Goal: Task Accomplishment & Management: Use online tool/utility

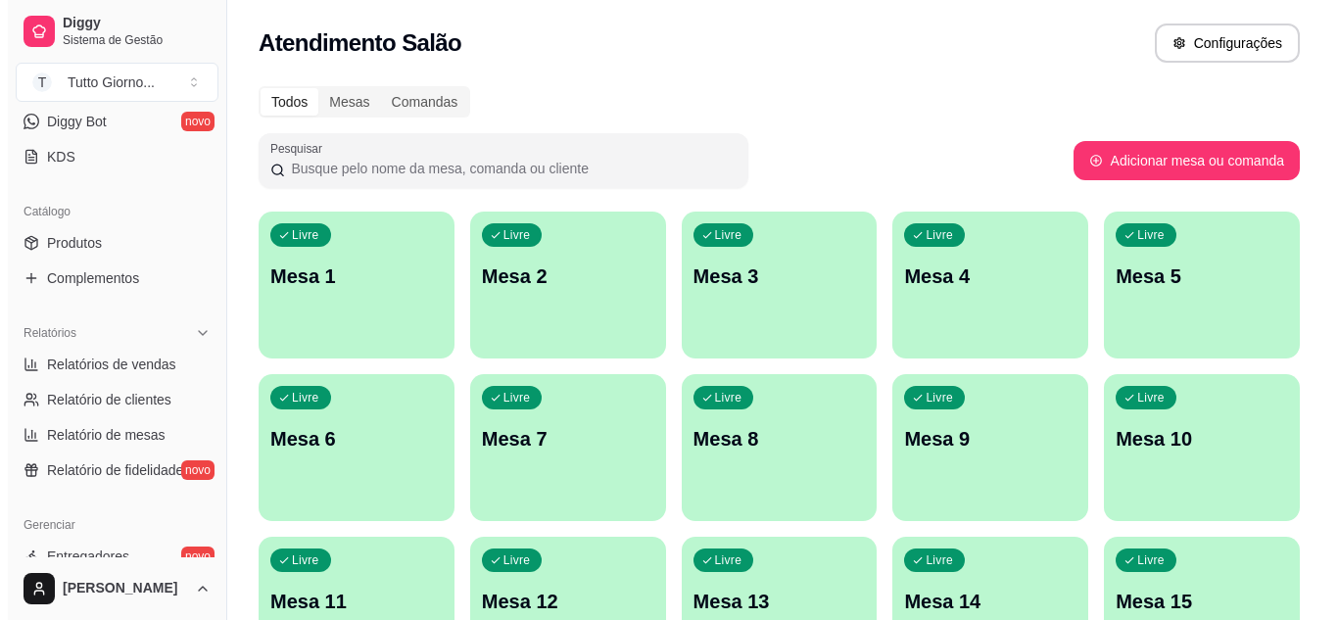
scroll to position [8, 0]
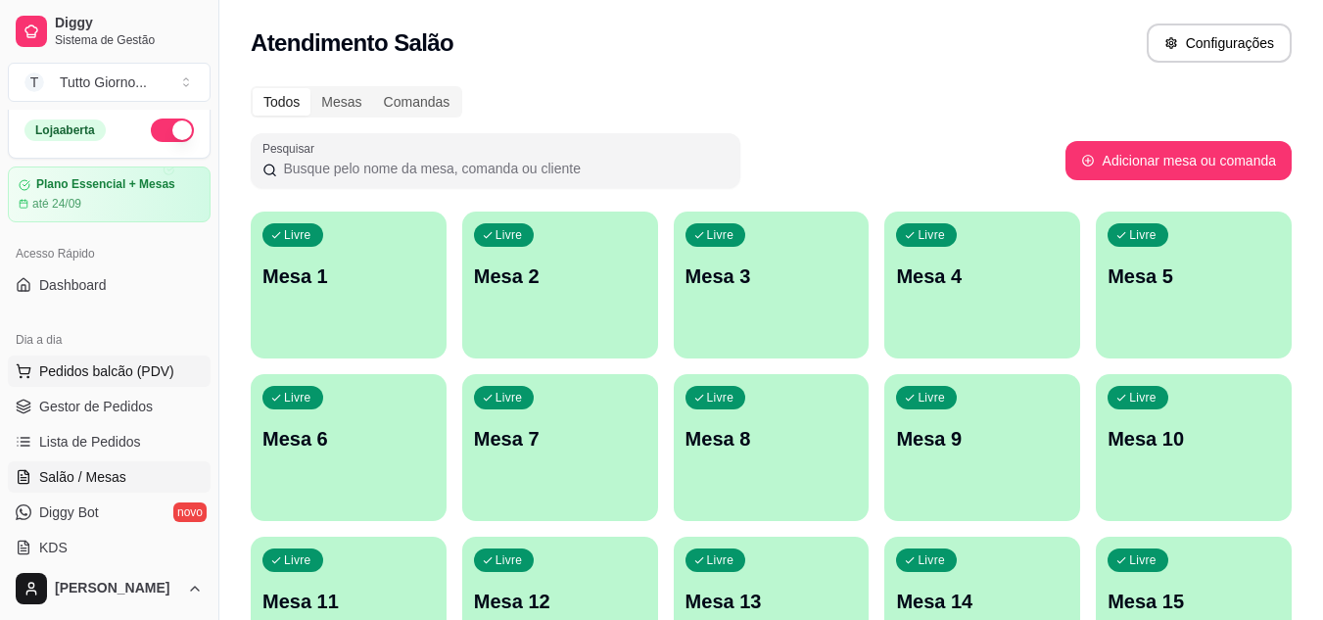
click at [118, 366] on span "Pedidos balcão (PDV)" at bounding box center [106, 371] width 135 height 20
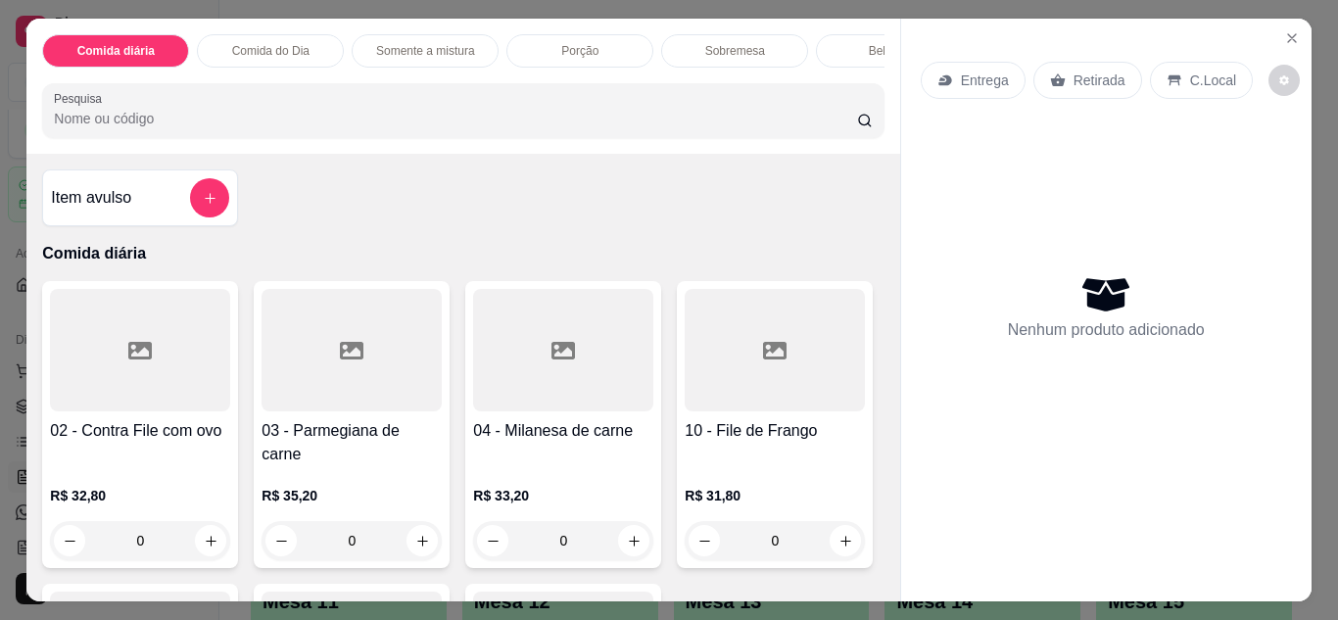
click at [994, 78] on p "Entrega" at bounding box center [985, 81] width 48 height 20
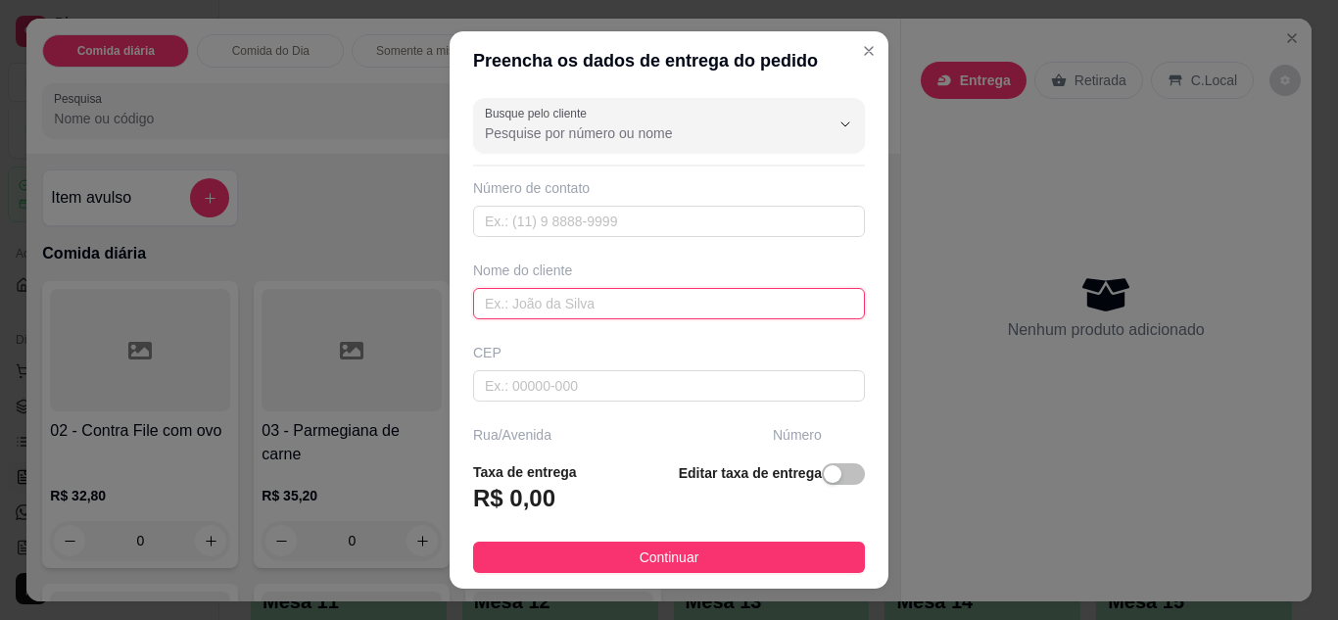
click at [638, 303] on input "text" at bounding box center [669, 303] width 392 height 31
type input "CLEIDE"
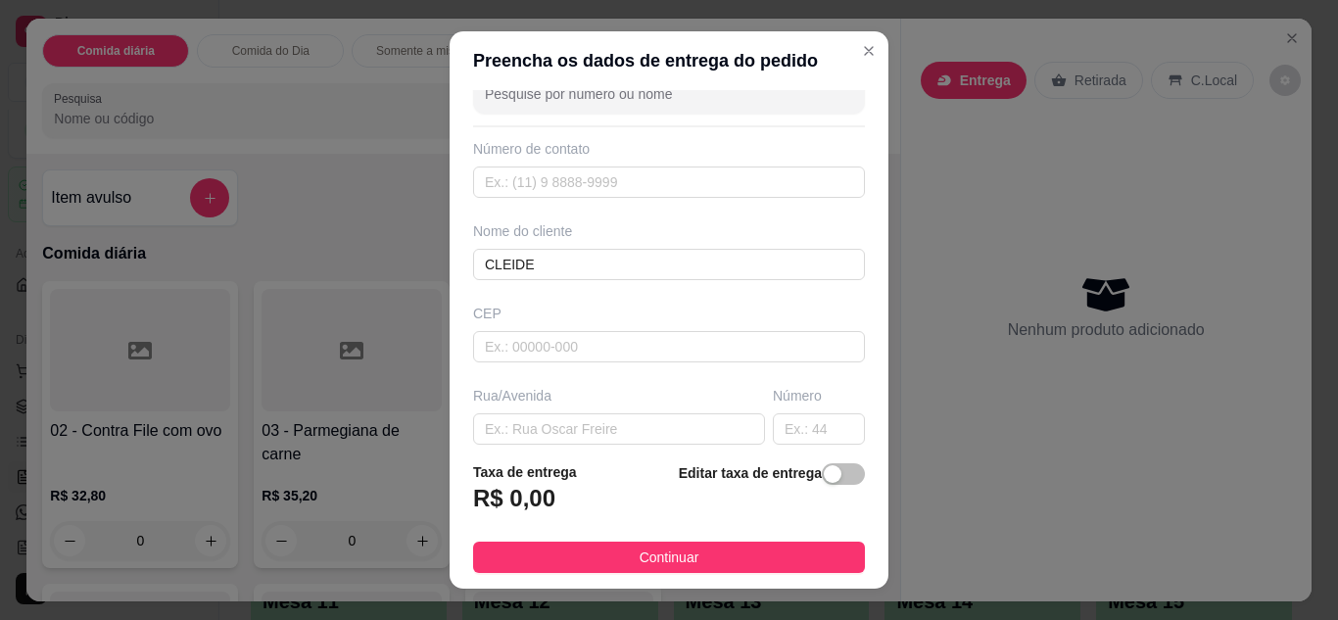
scroll to position [78, 0]
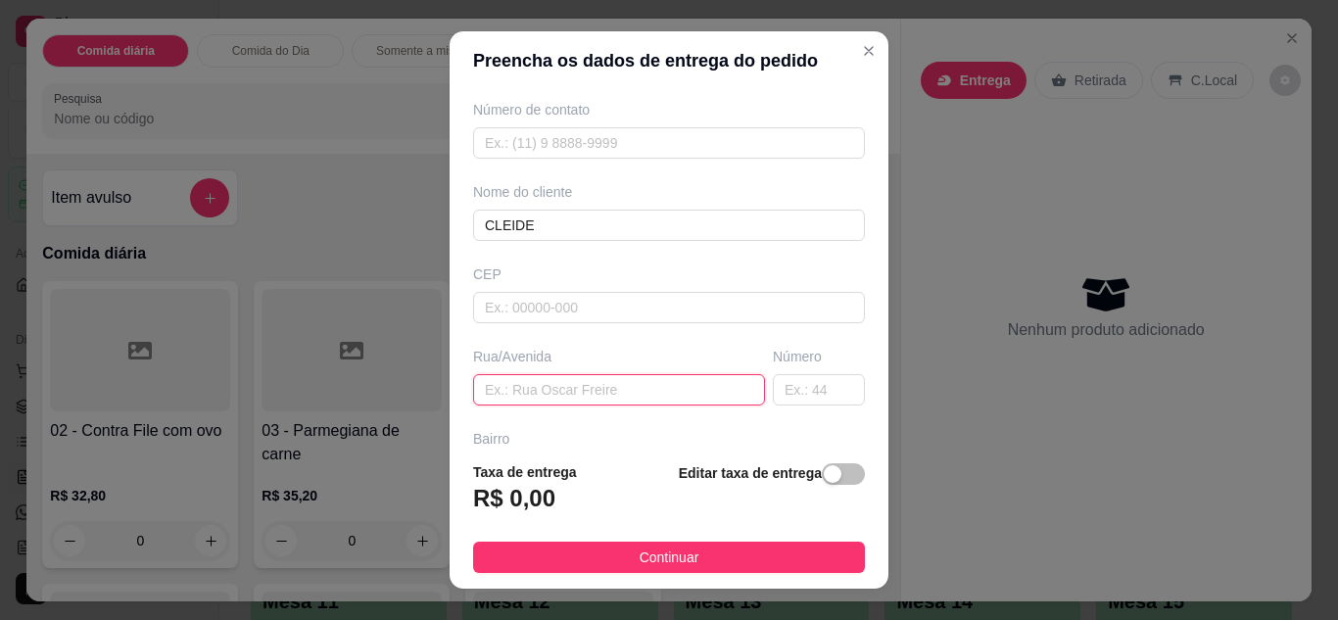
click at [610, 383] on input "text" at bounding box center [619, 389] width 292 height 31
type input "R. [GEOGRAPHIC_DATA]"
click at [794, 388] on input "text" at bounding box center [819, 389] width 92 height 31
type input "399"
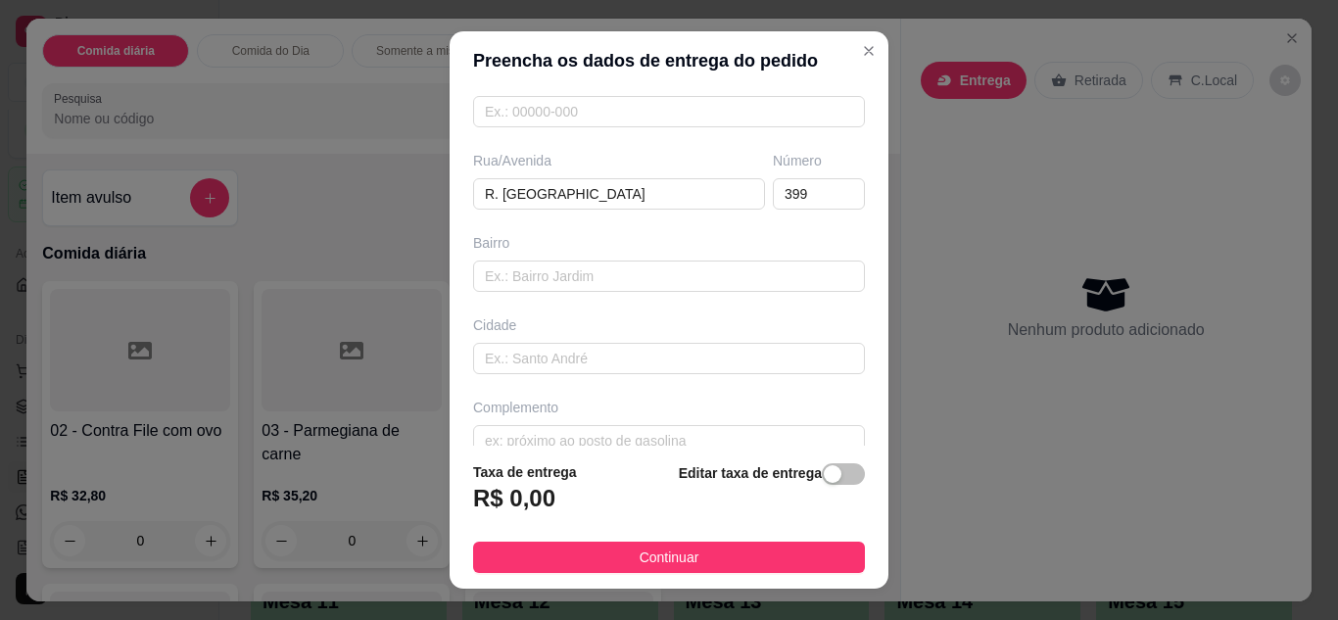
scroll to position [304, 0]
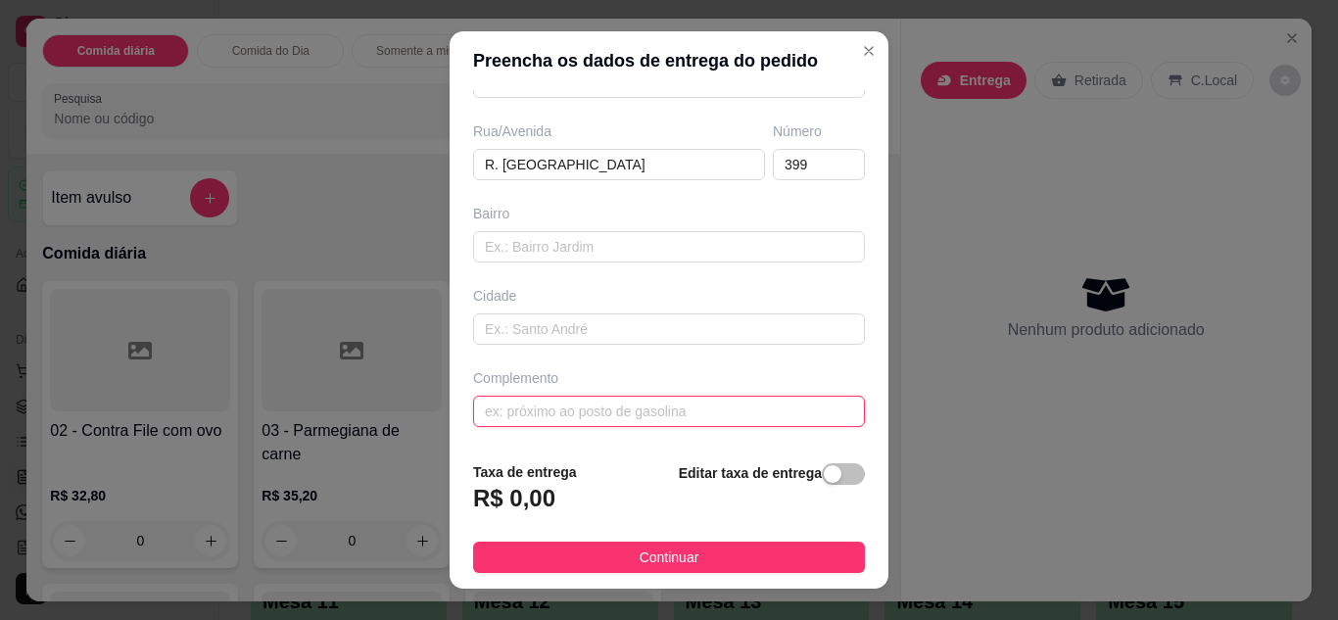
click at [732, 420] on input "text" at bounding box center [669, 411] width 392 height 31
type input "CONTABILIDADE"
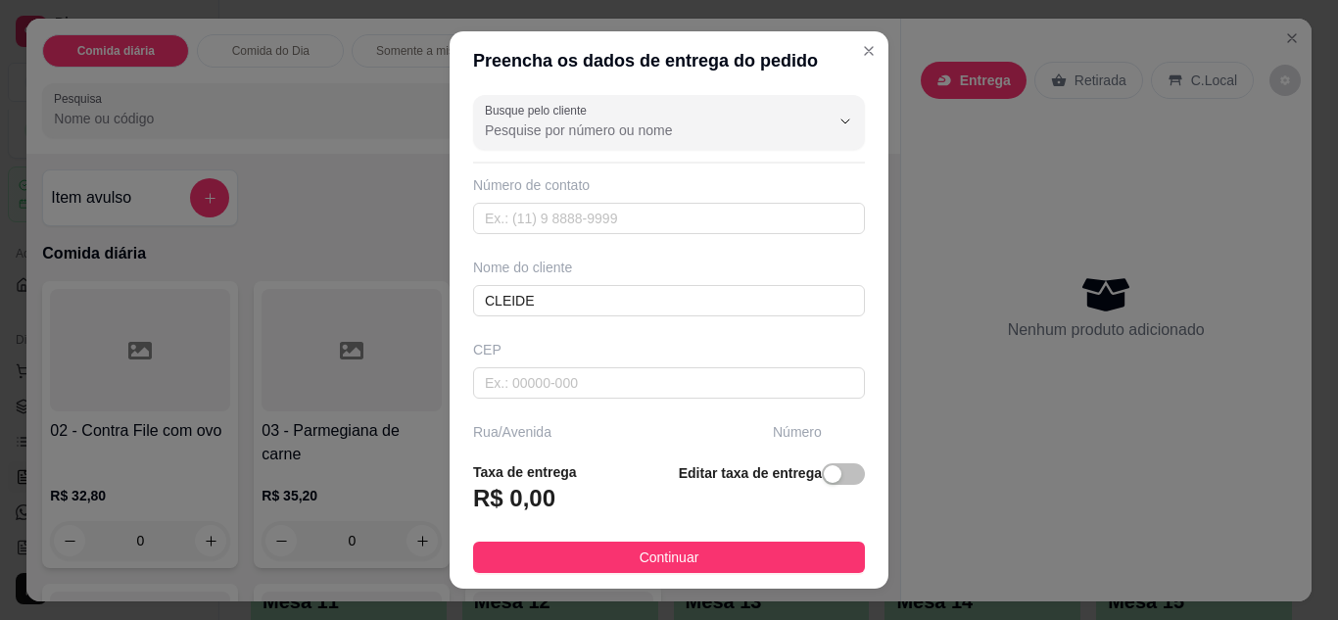
scroll to position [0, 0]
click at [583, 217] on input "text" at bounding box center [669, 221] width 392 height 31
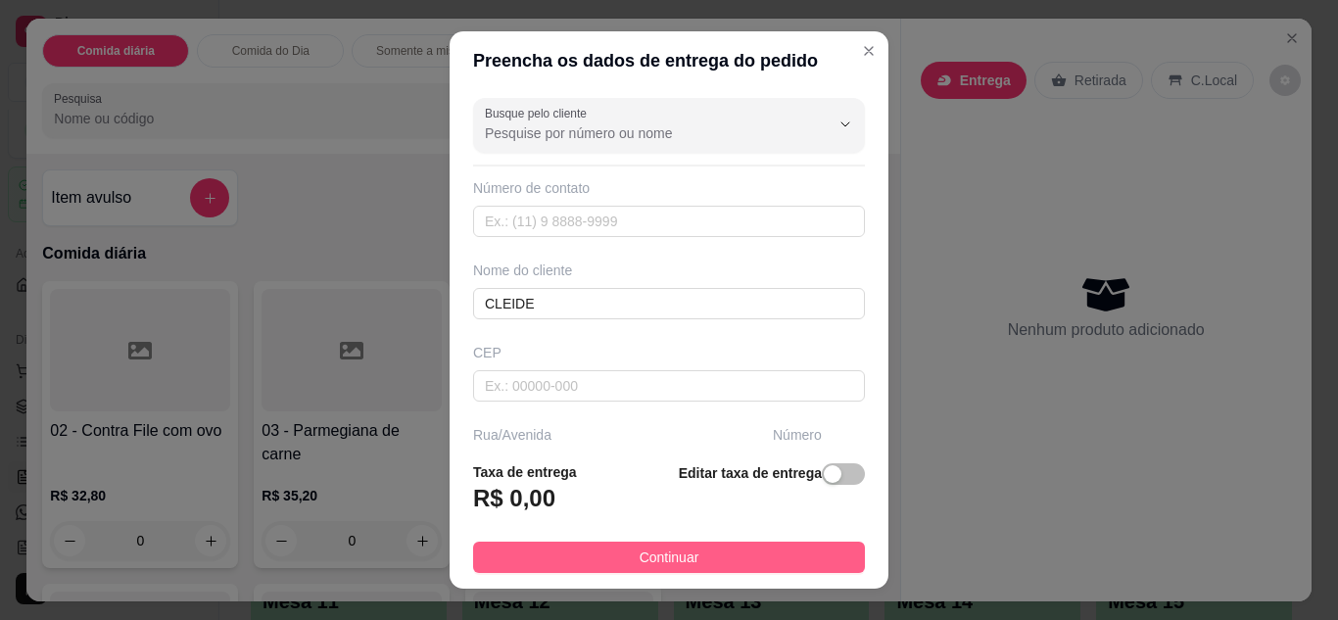
click at [698, 566] on button "Continuar" at bounding box center [669, 557] width 392 height 31
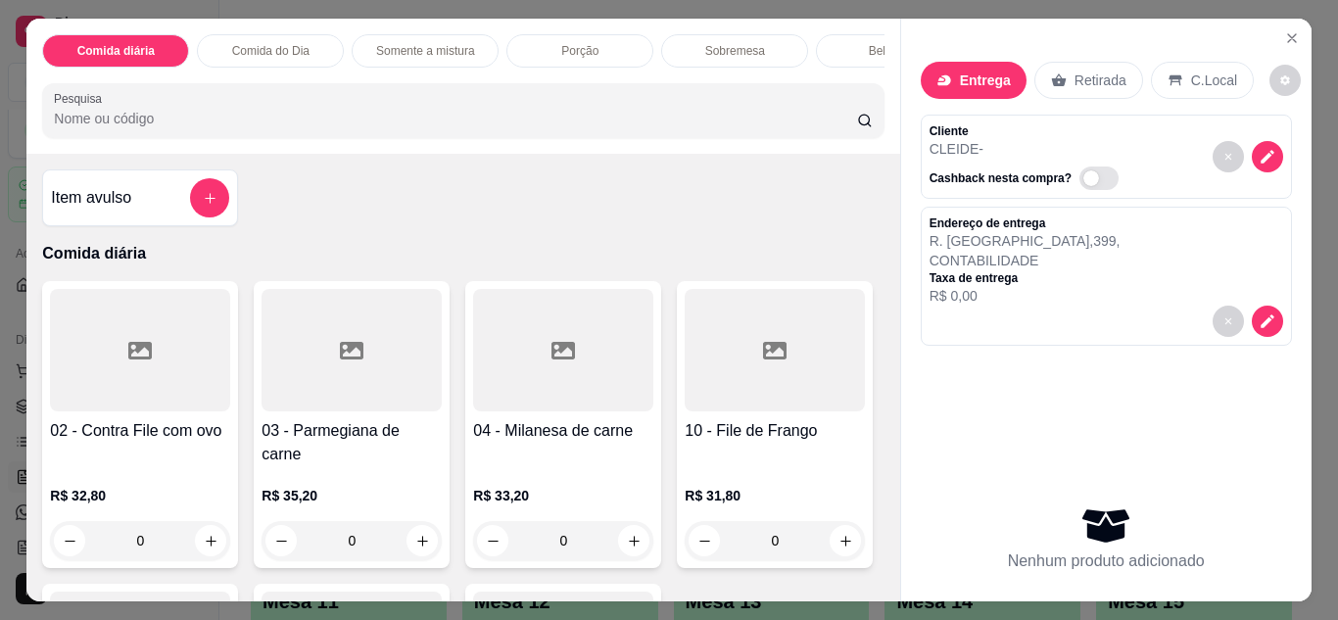
click at [625, 530] on div "0" at bounding box center [563, 540] width 180 height 39
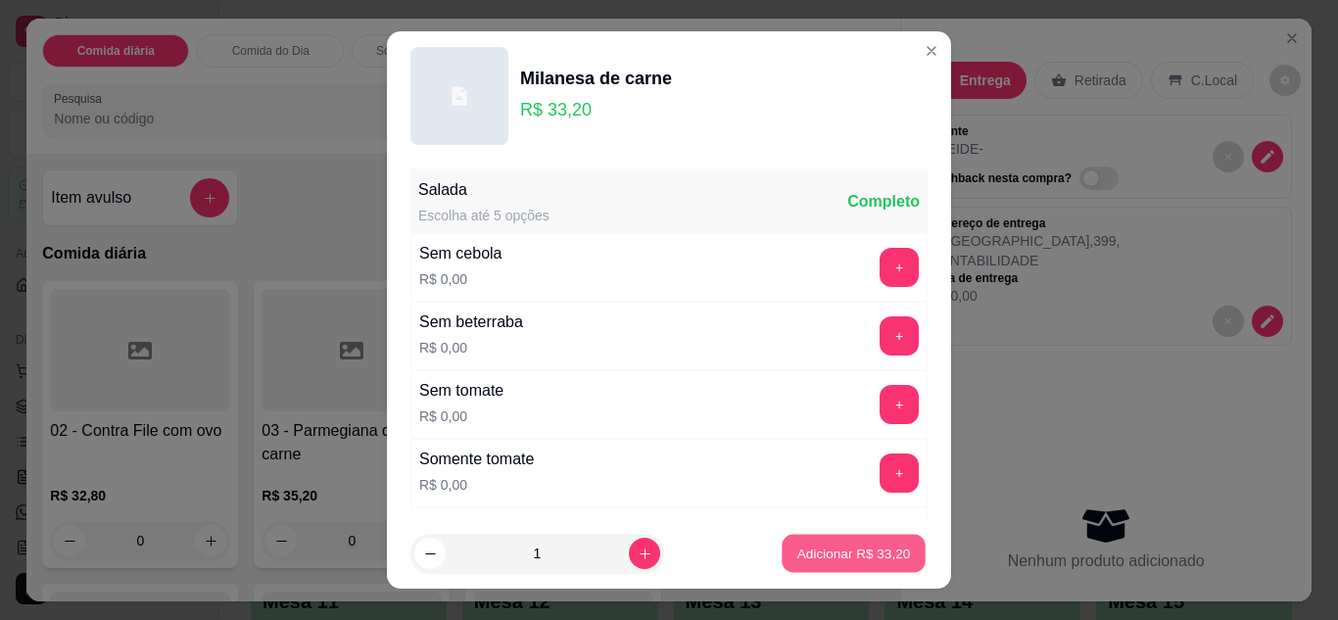
click at [815, 545] on p "Adicionar R$ 33,20" at bounding box center [854, 554] width 114 height 19
type input "1"
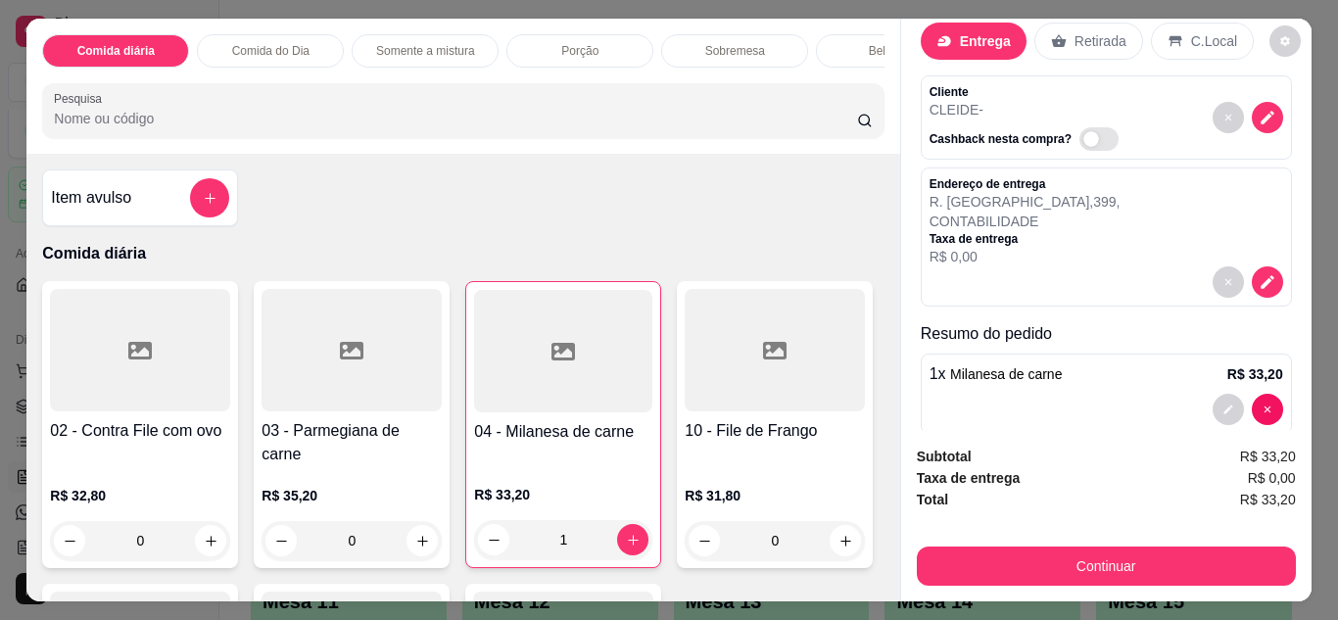
scroll to position [71, 0]
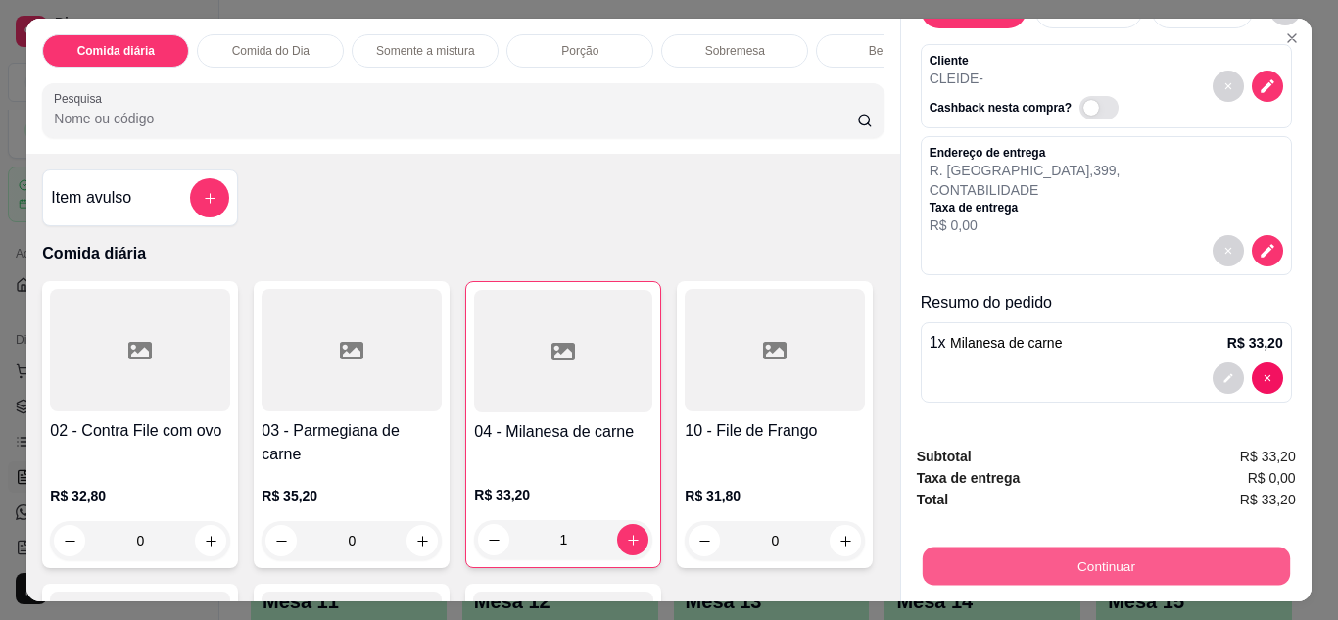
click at [1154, 553] on button "Continuar" at bounding box center [1105, 567] width 367 height 38
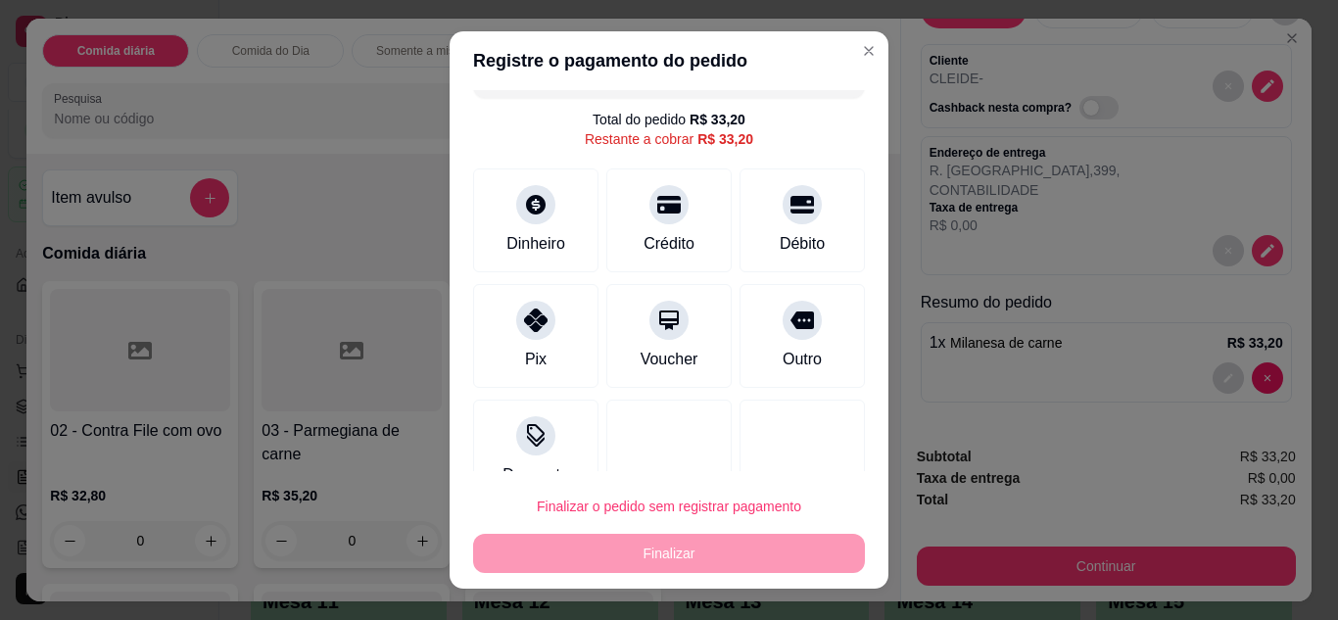
scroll to position [78, 0]
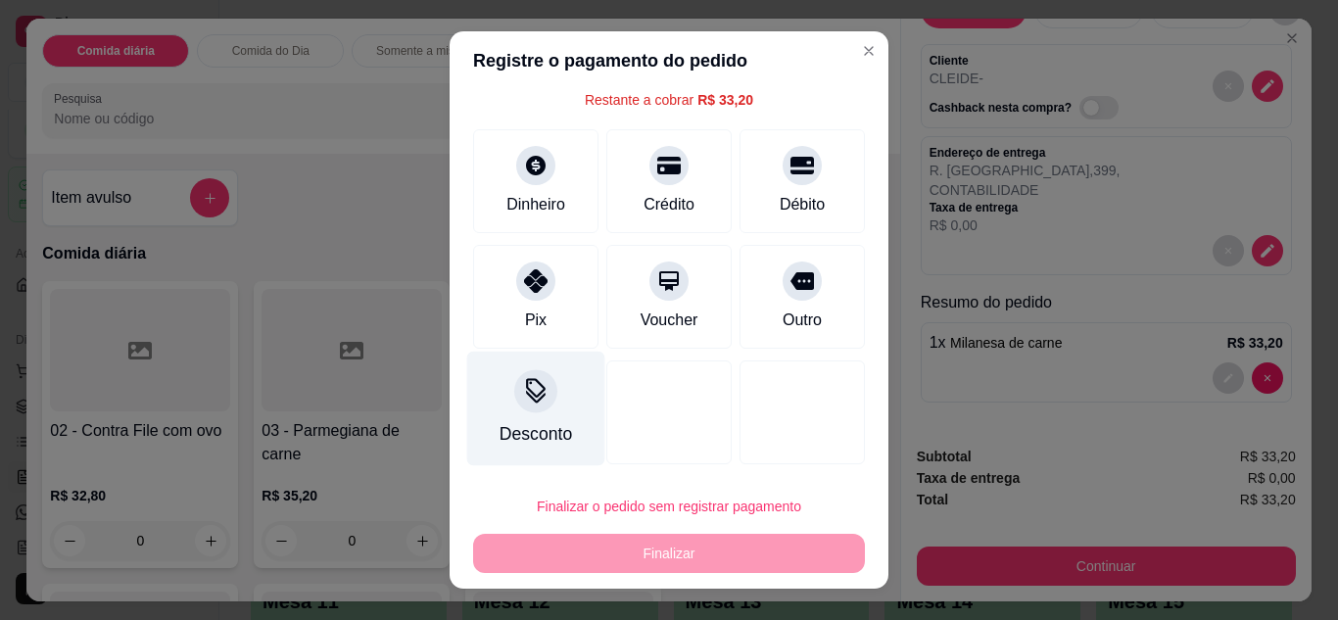
click at [523, 407] on div at bounding box center [535, 390] width 43 height 43
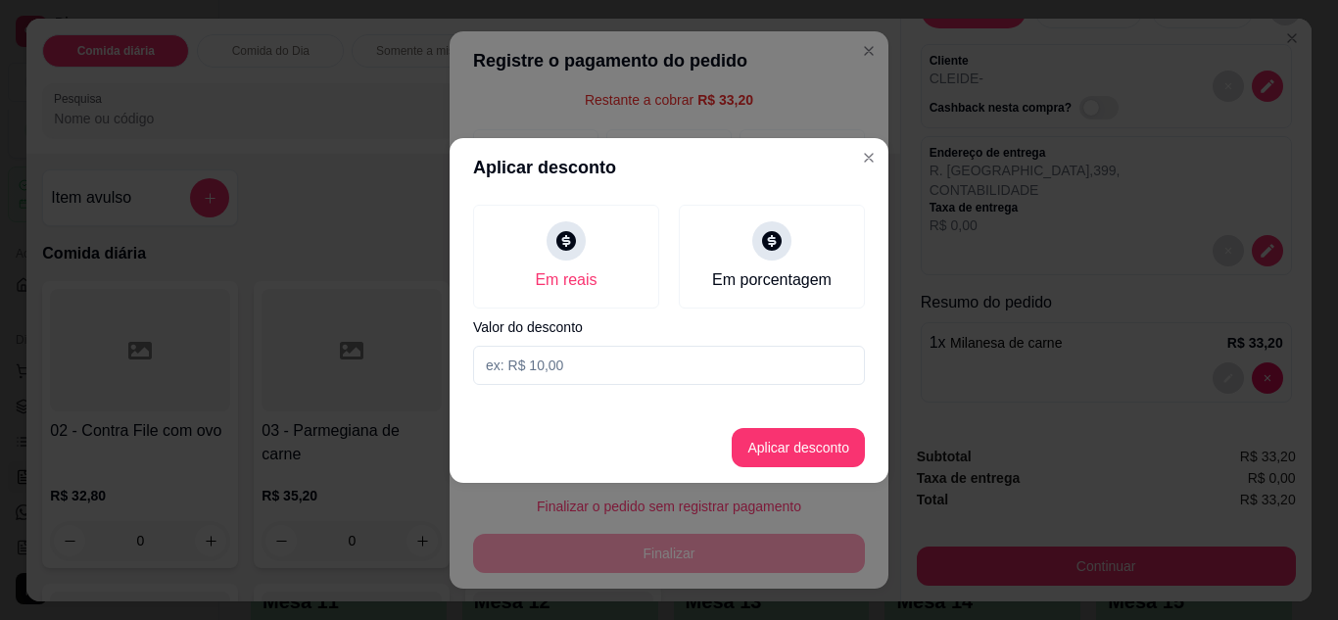
click at [570, 373] on input at bounding box center [669, 365] width 392 height 39
type input "4,30"
click at [800, 452] on button "Aplicar desconto" at bounding box center [799, 447] width 128 height 38
type input "R$ 28,90"
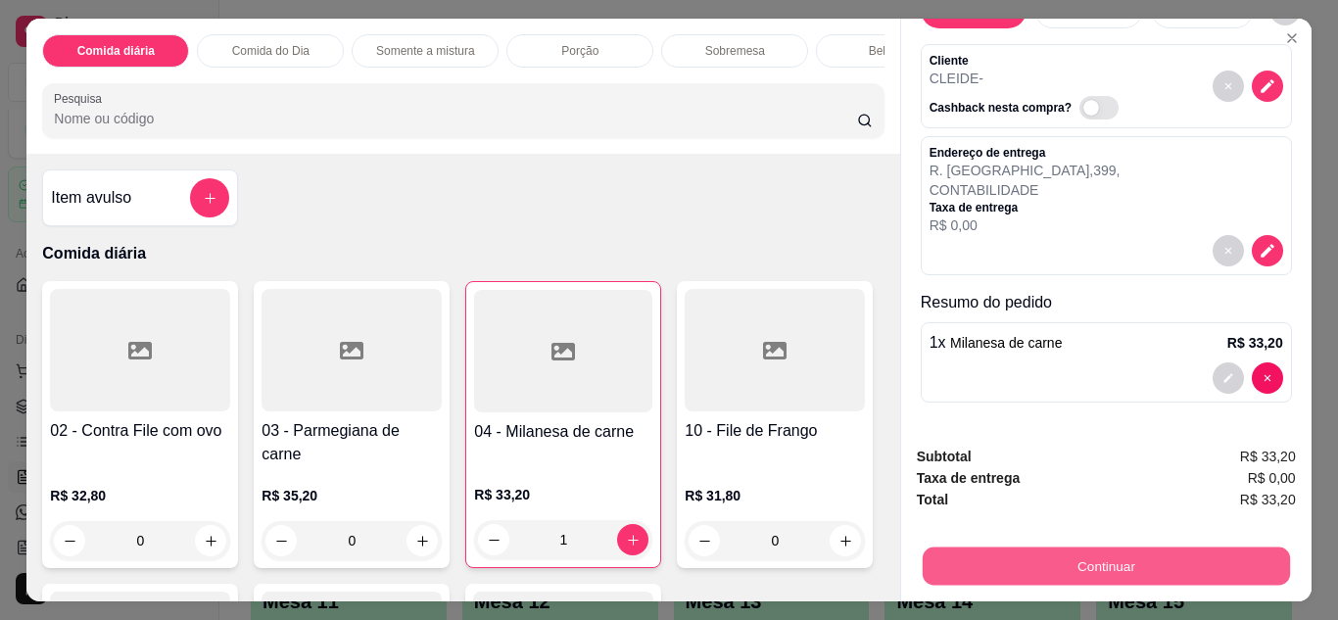
click at [1103, 570] on button "Continuar" at bounding box center [1105, 567] width 367 height 38
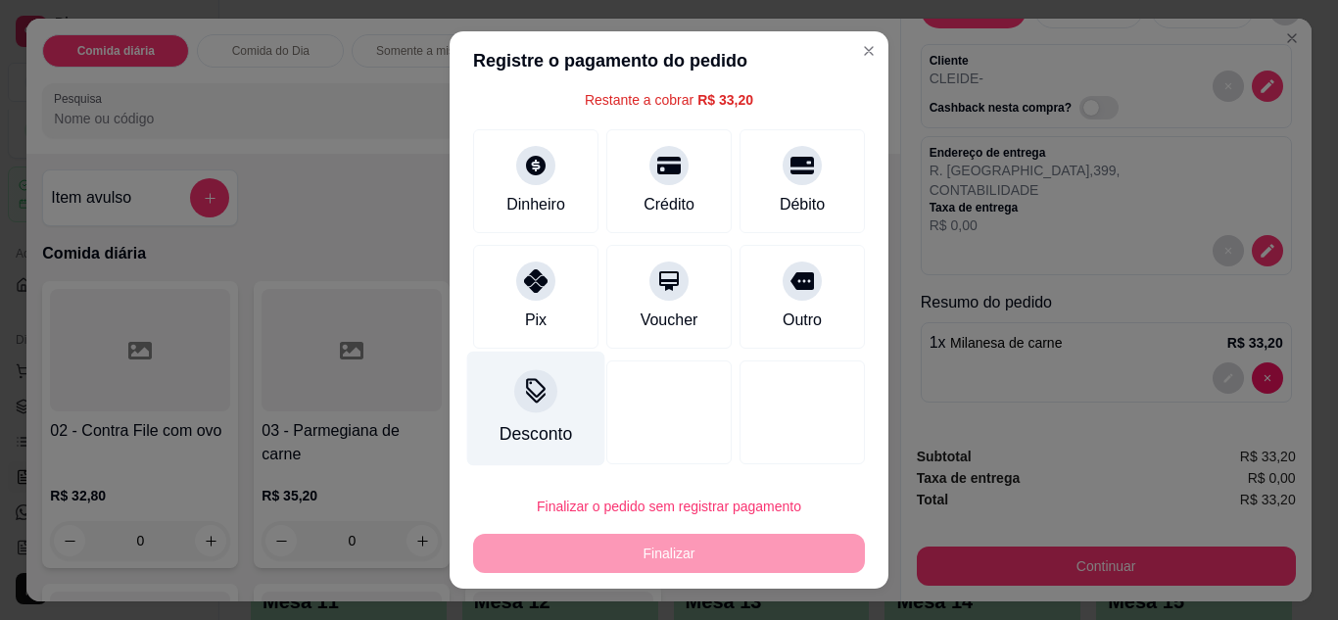
click at [534, 404] on icon at bounding box center [535, 390] width 25 height 25
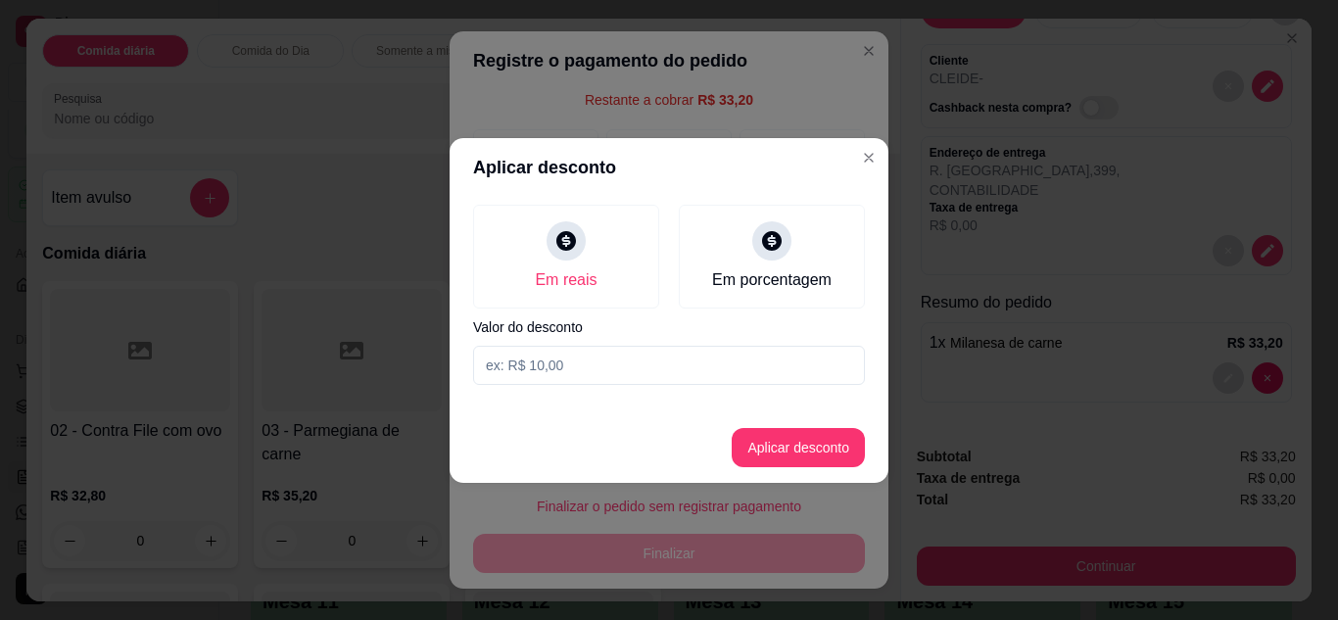
click at [570, 367] on input at bounding box center [669, 365] width 392 height 39
type input "4,30"
click at [834, 451] on button "Aplicar desconto" at bounding box center [799, 447] width 128 height 38
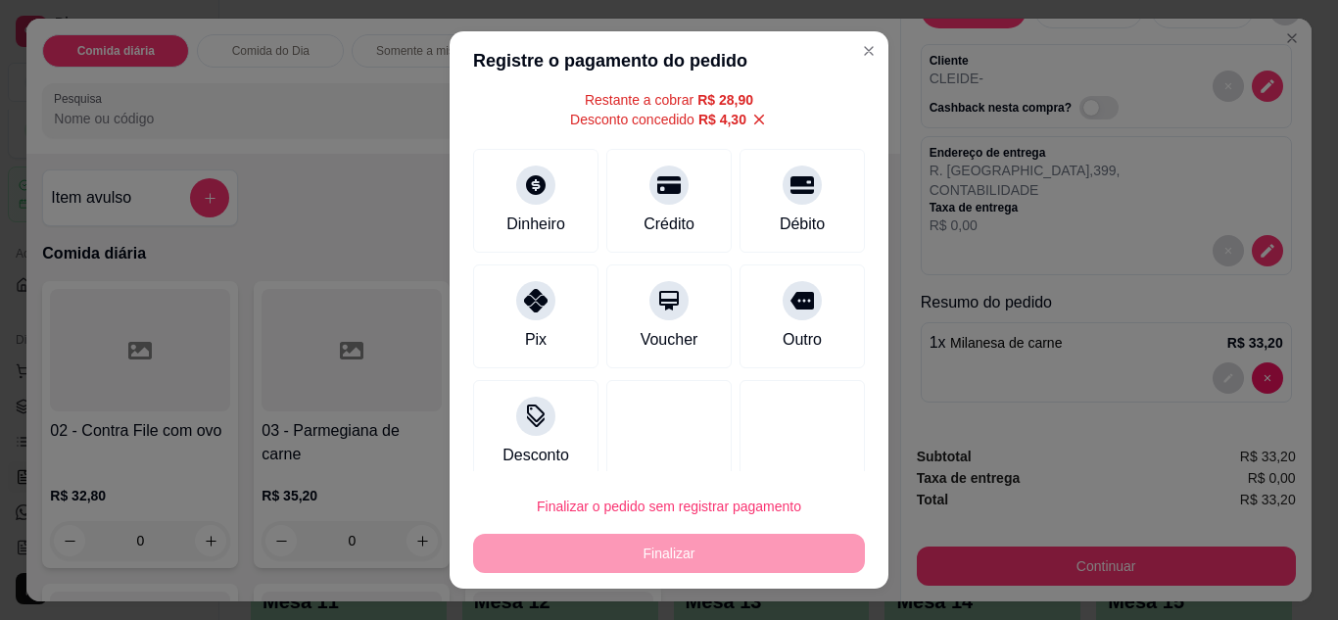
scroll to position [98, 0]
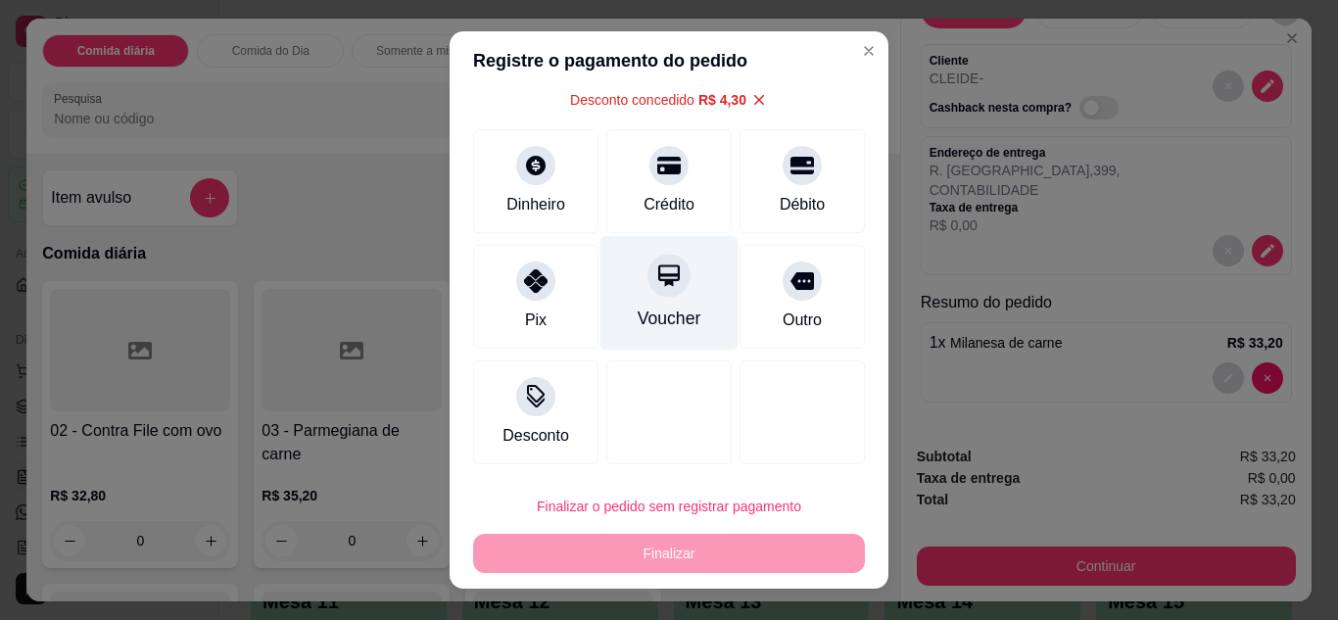
click at [658, 280] on icon at bounding box center [669, 275] width 22 height 22
type input "R$ 0,00"
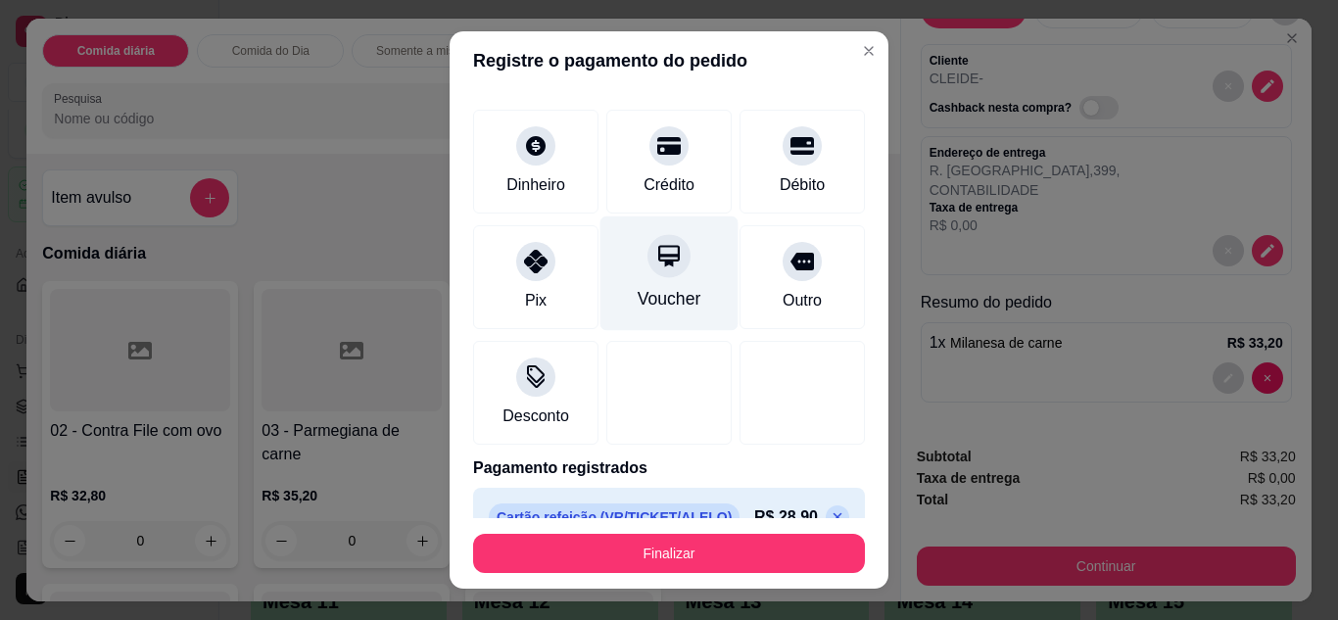
scroll to position [78, 0]
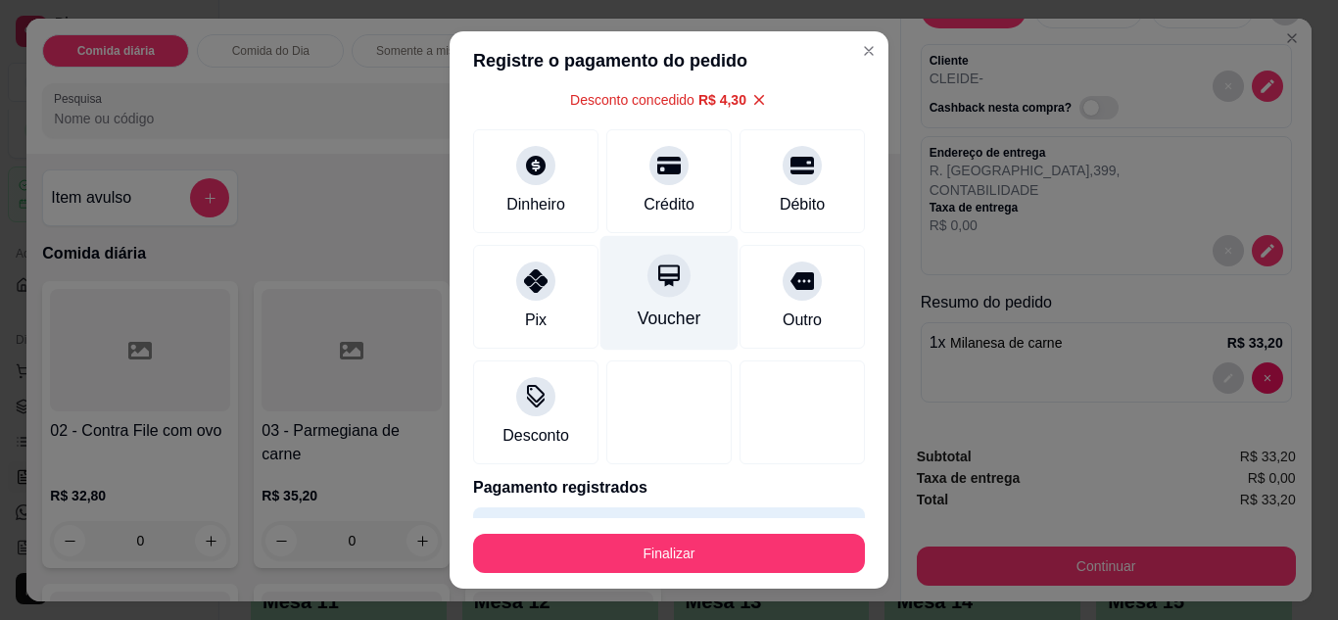
click at [658, 280] on icon at bounding box center [669, 275] width 22 height 22
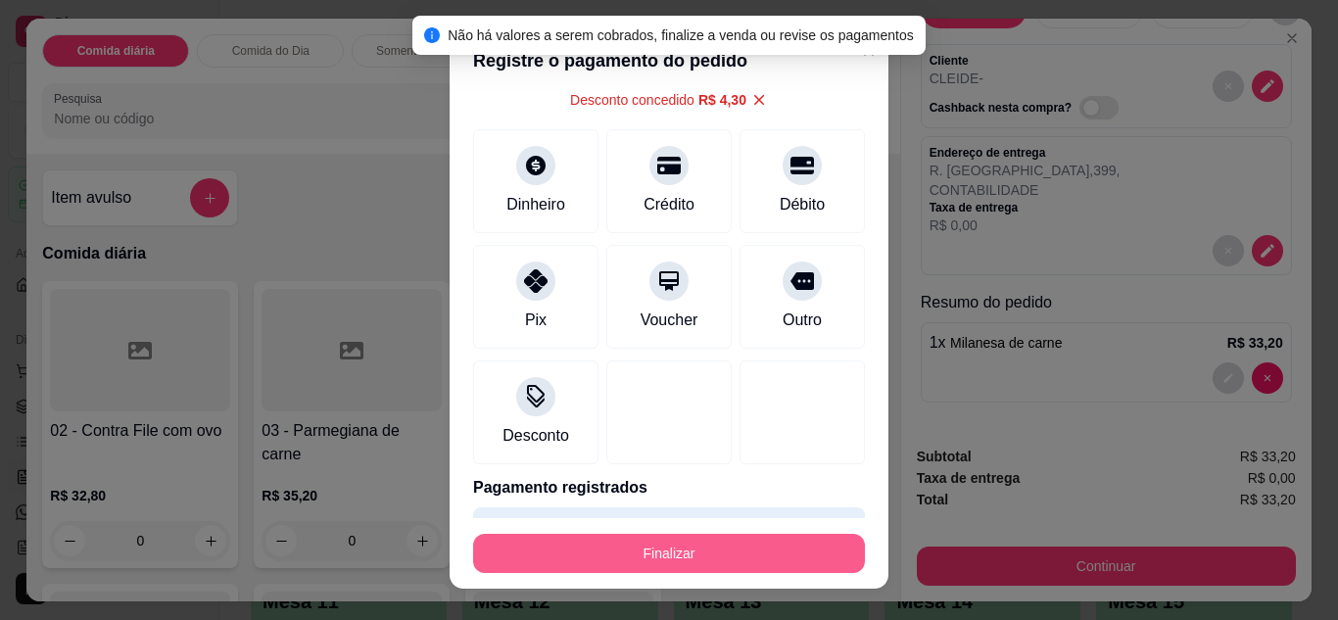
click at [660, 569] on button "Finalizar" at bounding box center [669, 553] width 392 height 39
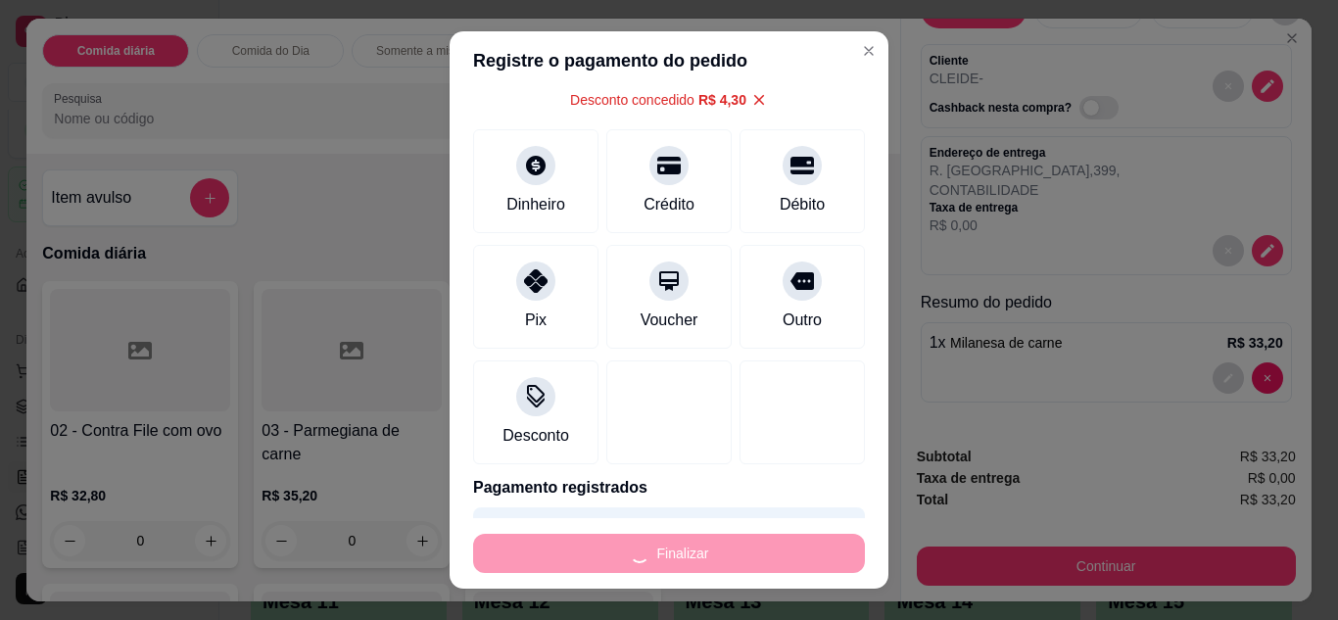
type input "0"
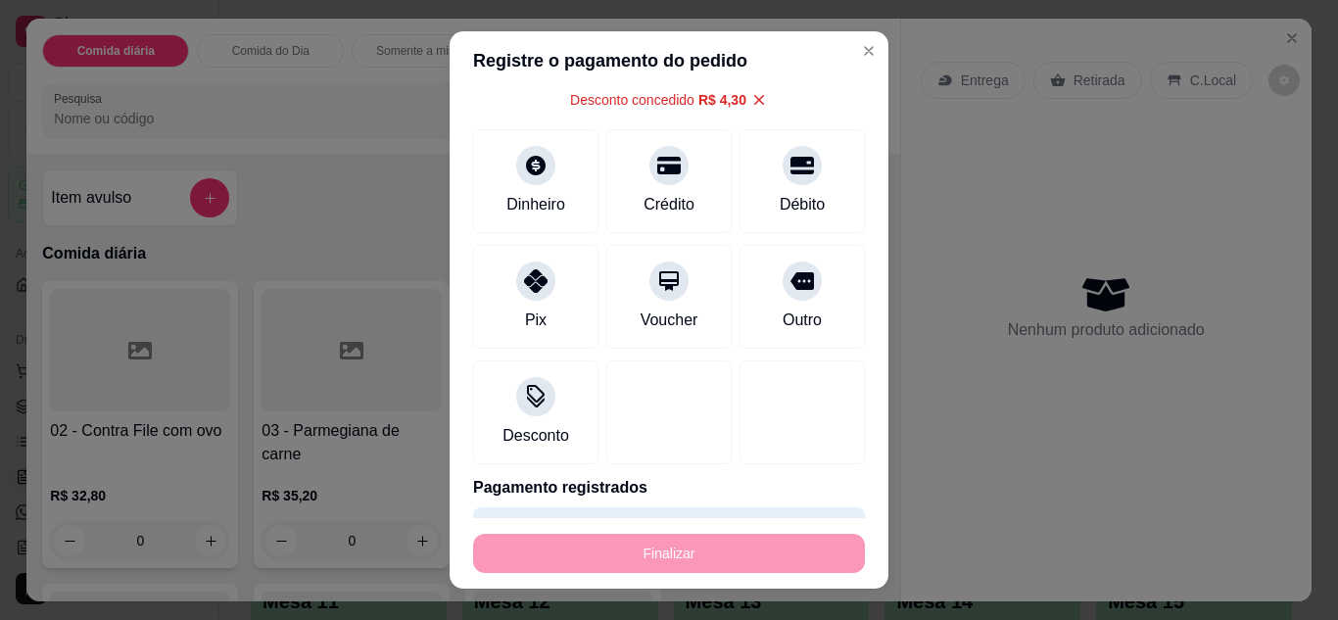
type input "-R$ 33,20"
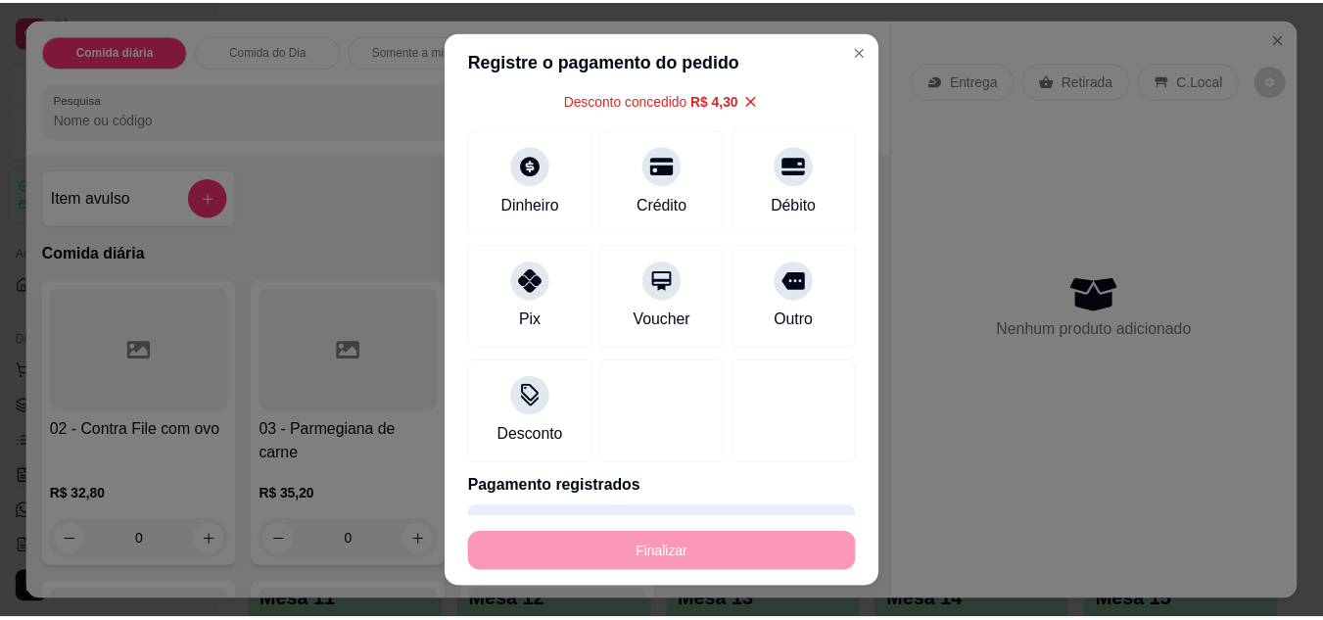
scroll to position [0, 0]
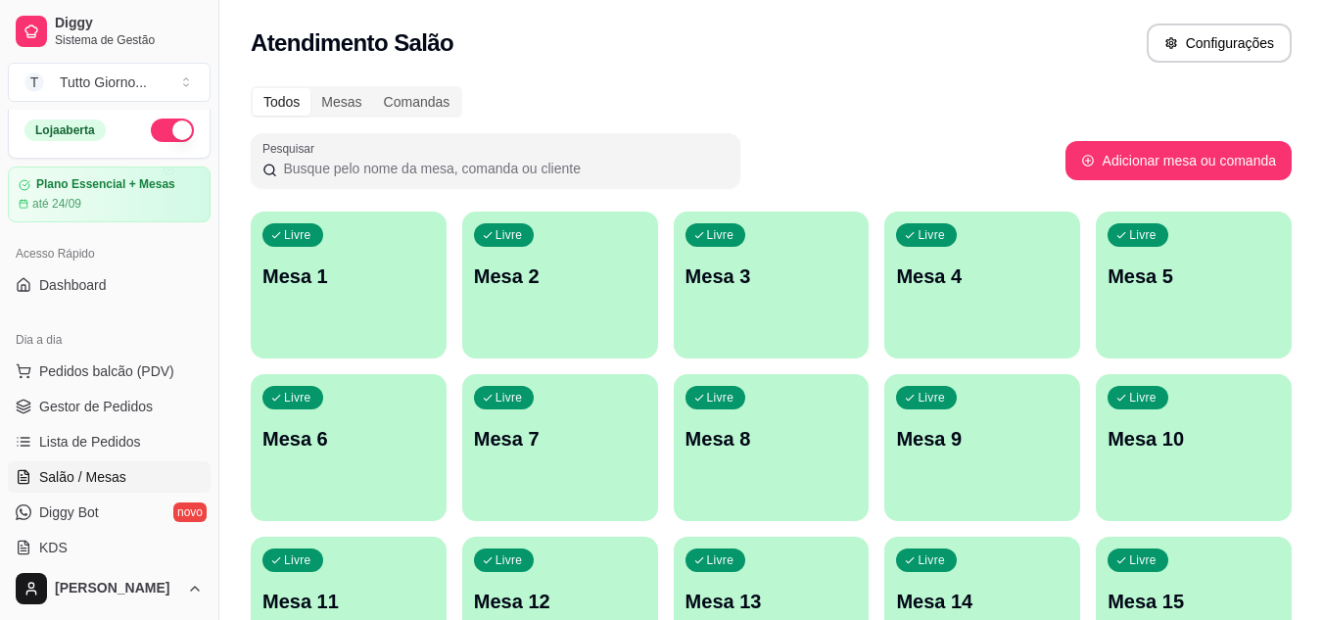
click at [86, 423] on ul "Pedidos balcão (PDV) Gestor de Pedidos Lista de Pedidos Salão / Mesas Diggy Bot…" at bounding box center [109, 460] width 203 height 208
click at [103, 413] on span "Gestor de Pedidos" at bounding box center [96, 407] width 114 height 20
click at [112, 412] on span "Gestor de Pedidos" at bounding box center [96, 407] width 114 height 20
click at [8, 391] on link "Gestor de Pedidos" at bounding box center [109, 406] width 203 height 31
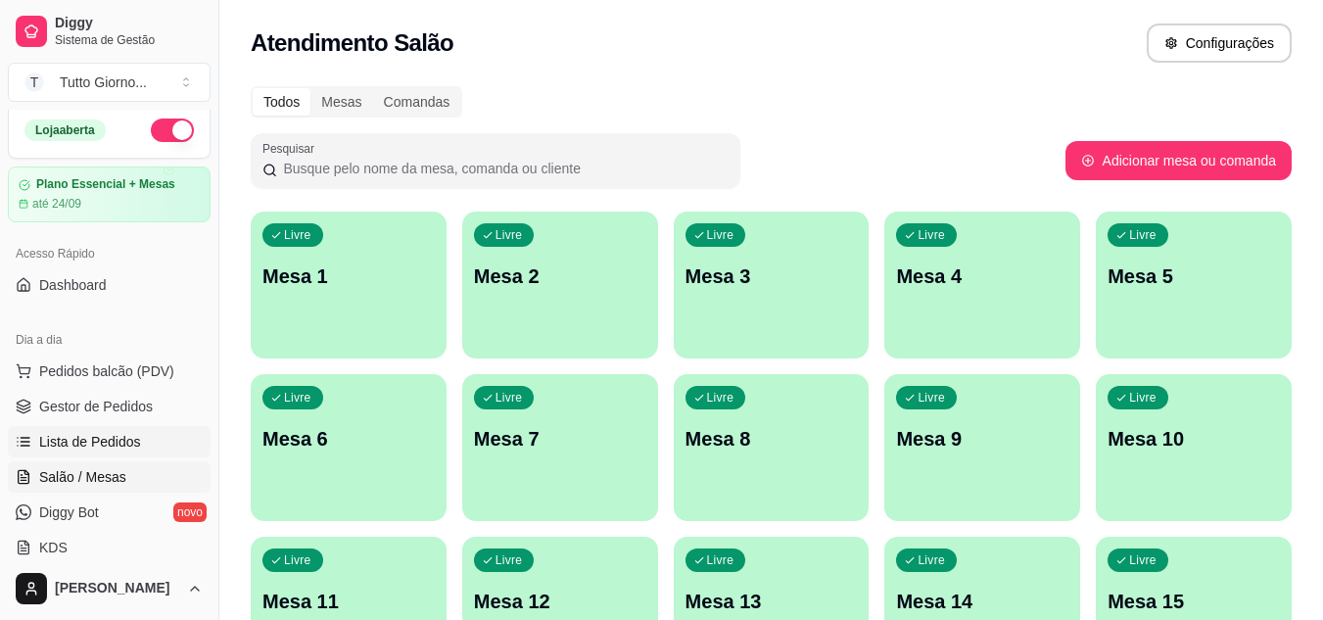
click at [103, 449] on span "Lista de Pedidos" at bounding box center [90, 442] width 102 height 20
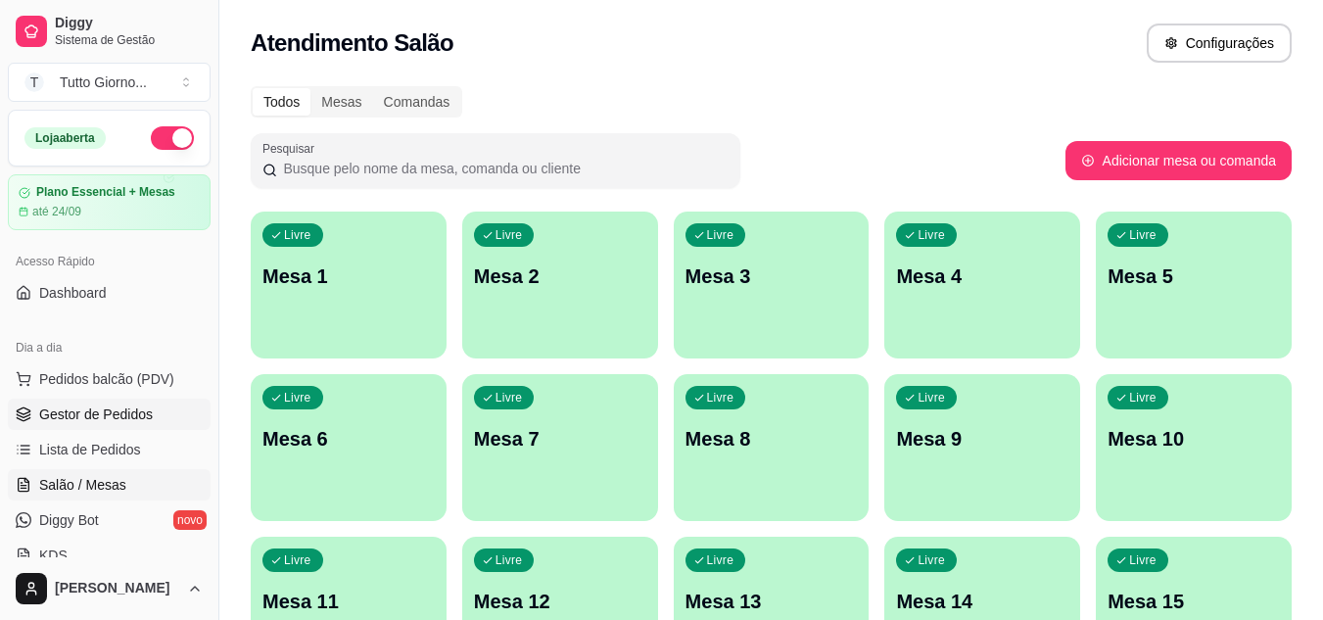
click at [139, 422] on span "Gestor de Pedidos" at bounding box center [96, 415] width 114 height 20
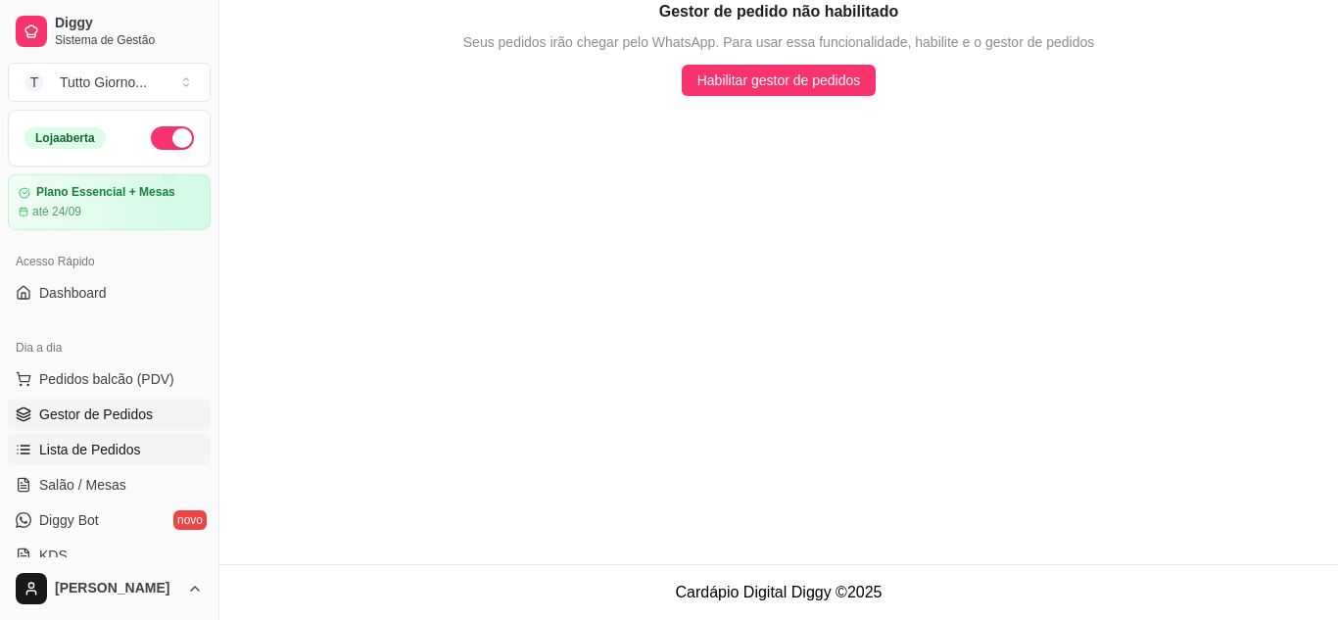
click at [131, 451] on span "Lista de Pedidos" at bounding box center [90, 450] width 102 height 20
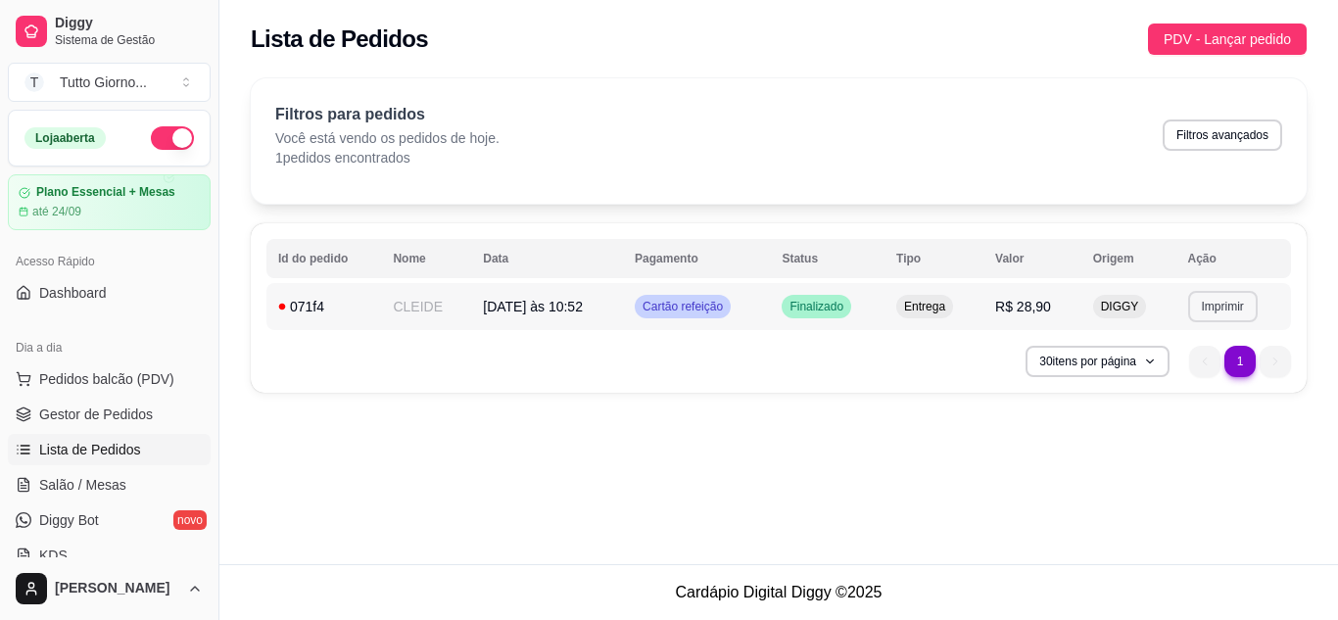
click at [1233, 305] on button "Imprimir" at bounding box center [1223, 306] width 70 height 31
click at [1190, 373] on button "IMPRESSORA" at bounding box center [1186, 374] width 137 height 30
